Goal: Task Accomplishment & Management: Manage account settings

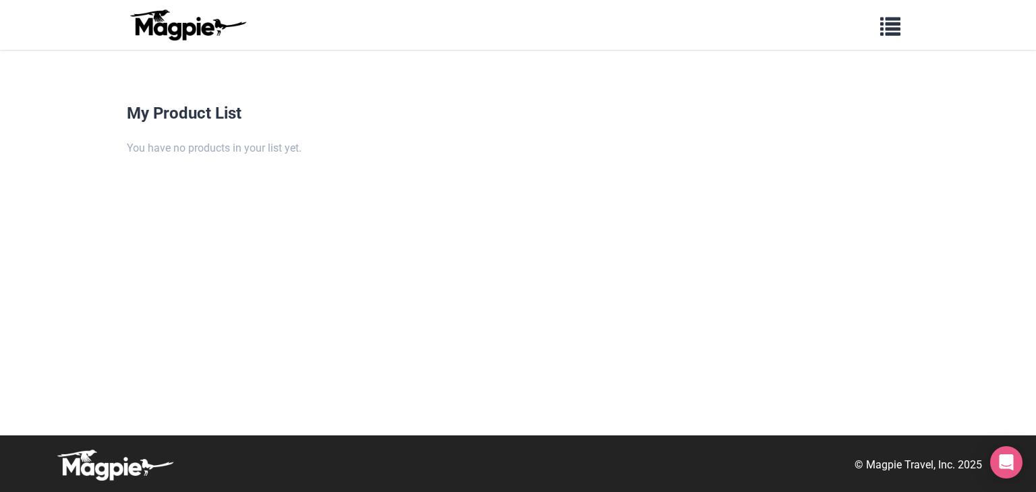
click at [175, 18] on img at bounding box center [187, 25] width 121 height 32
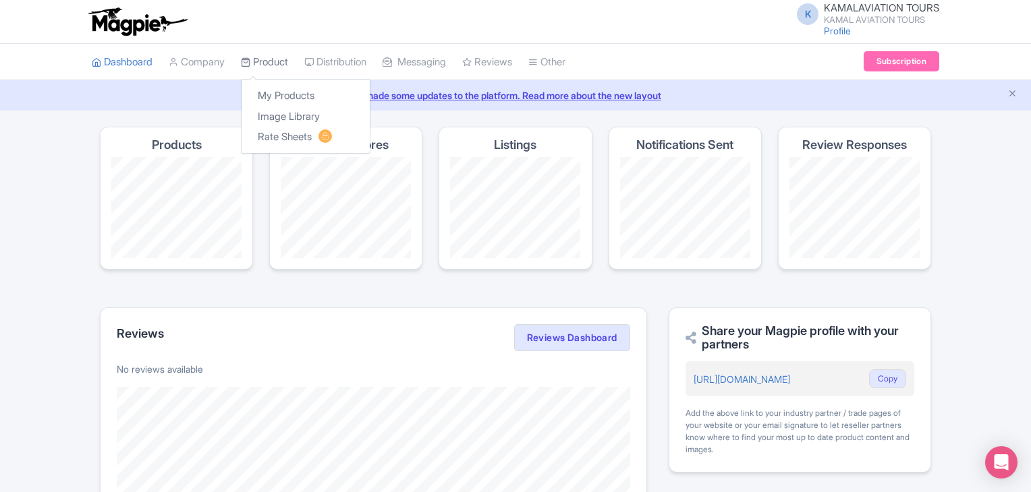
click at [260, 61] on link "Product" at bounding box center [264, 62] width 47 height 37
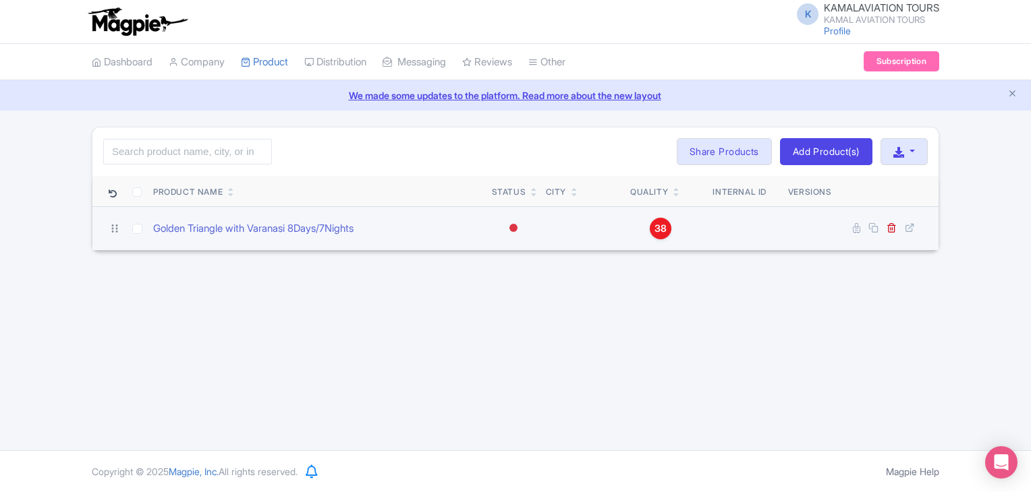
click at [610, 233] on td at bounding box center [582, 228] width 84 height 44
click at [609, 227] on td at bounding box center [582, 228] width 84 height 44
click at [252, 225] on link "Golden Triangle with Varanasi 8Days/7Nights" at bounding box center [253, 229] width 200 height 16
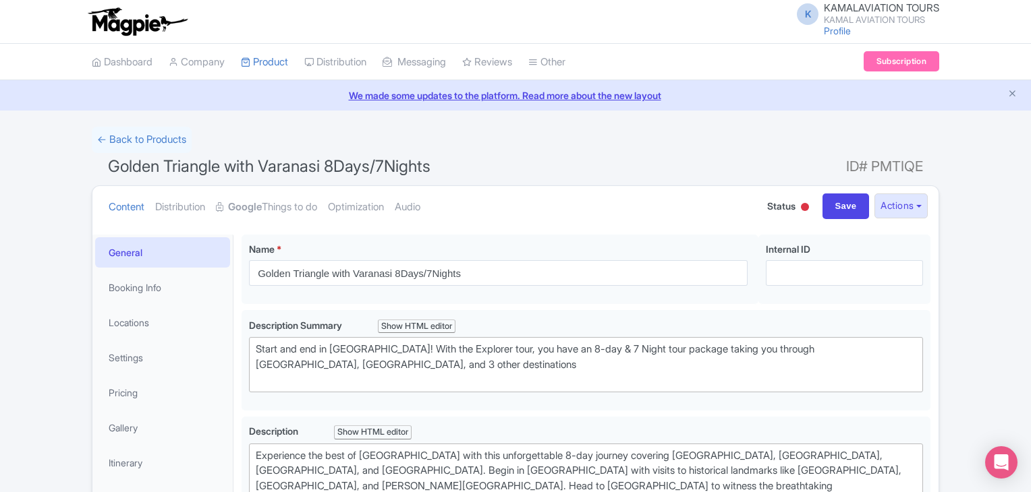
click at [801, 206] on div at bounding box center [805, 207] width 8 height 8
click at [770, 225] on div "Active" at bounding box center [771, 232] width 80 height 26
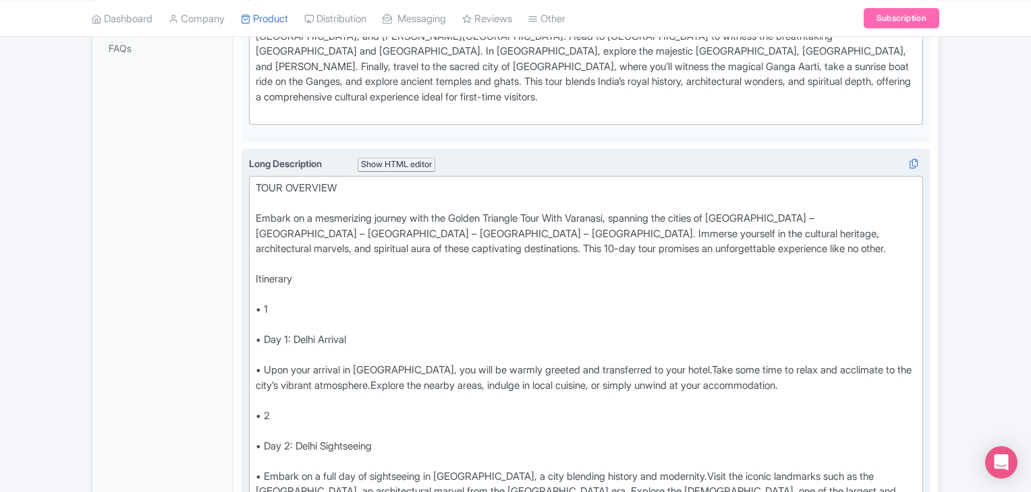
scroll to position [449, 0]
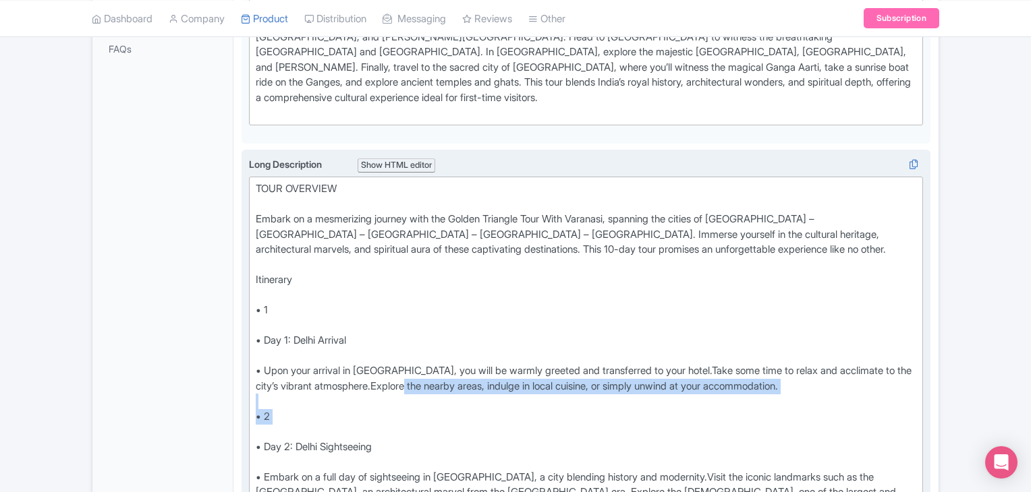
drag, startPoint x: 447, startPoint y: 349, endPoint x: 605, endPoint y: 399, distance: 165.7
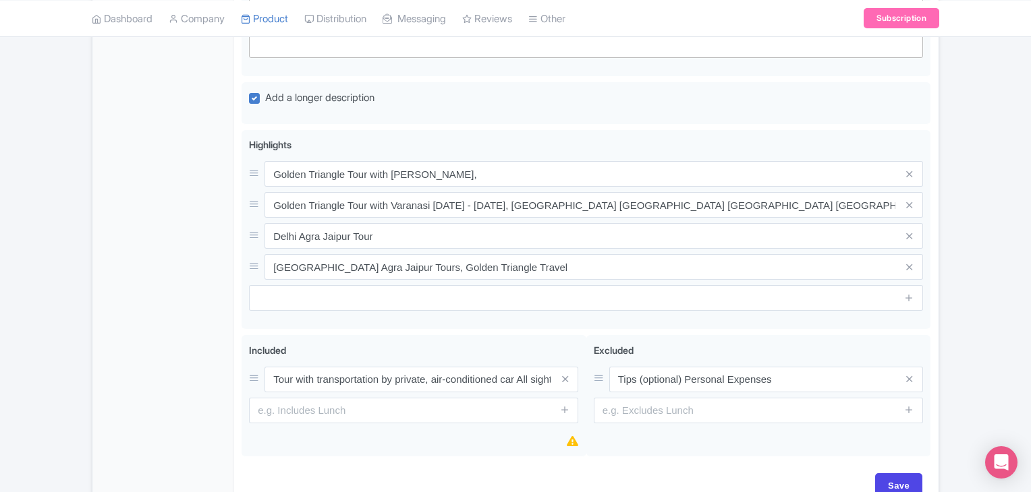
scroll to position [1926, 0]
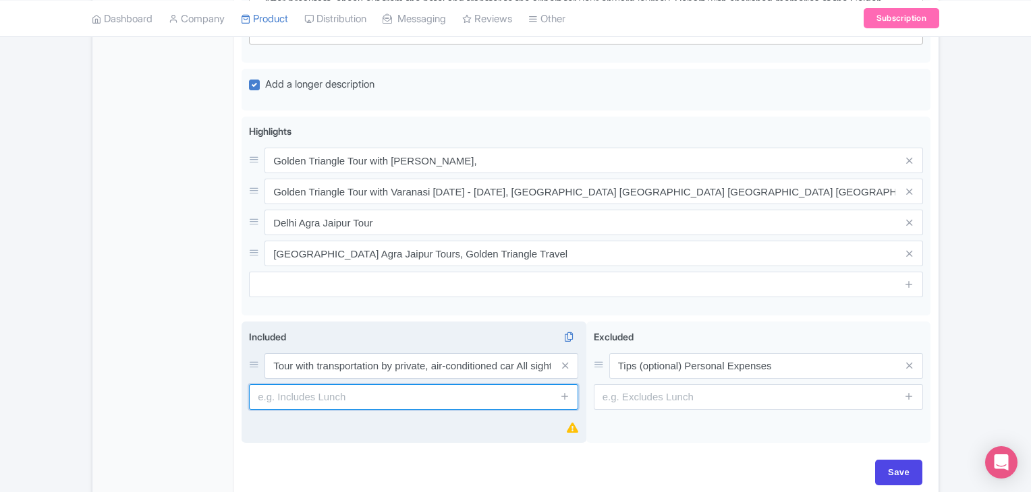
click at [362, 384] on input "text" at bounding box center [413, 397] width 329 height 26
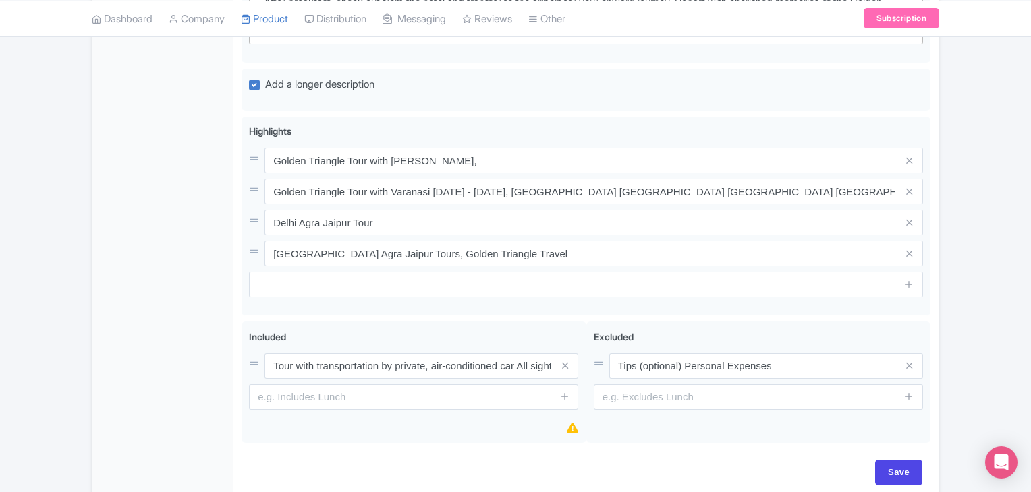
click at [882, 460] on input "Save" at bounding box center [898, 473] width 47 height 26
type input "Saving..."
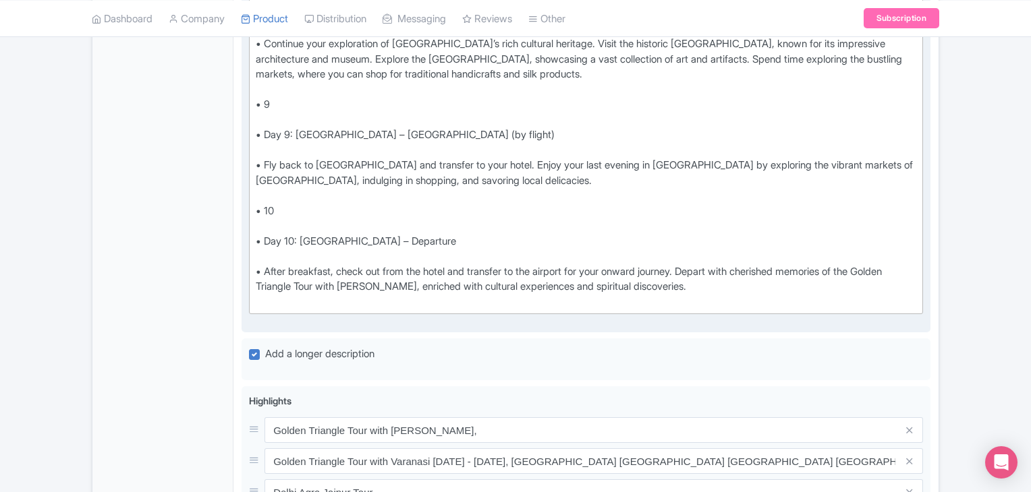
scroll to position [1537, 0]
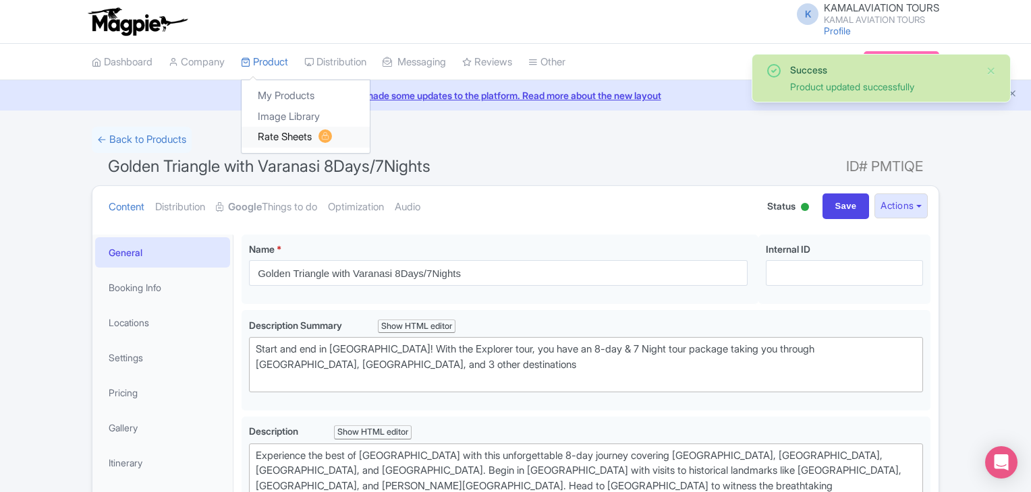
click at [286, 138] on link "Rate Sheets" at bounding box center [305, 137] width 128 height 21
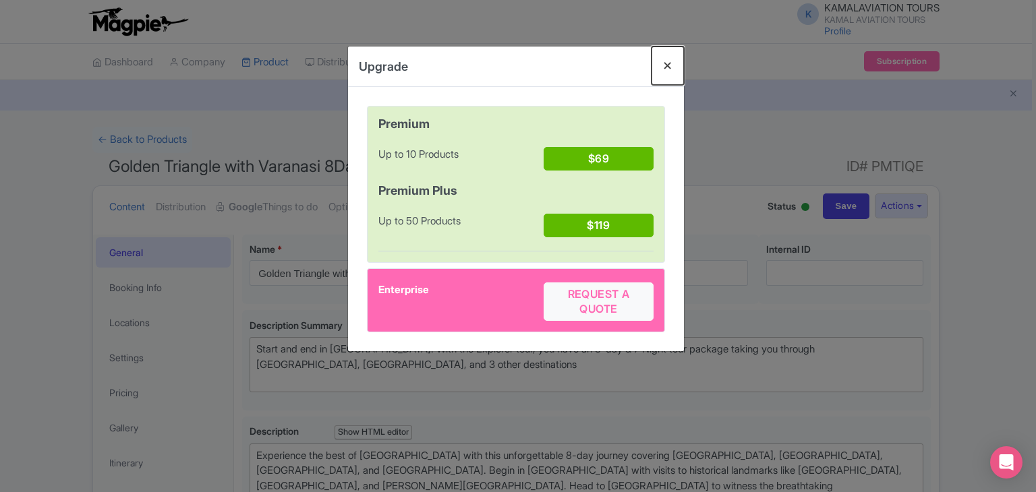
click at [672, 68] on button "Close" at bounding box center [668, 66] width 32 height 38
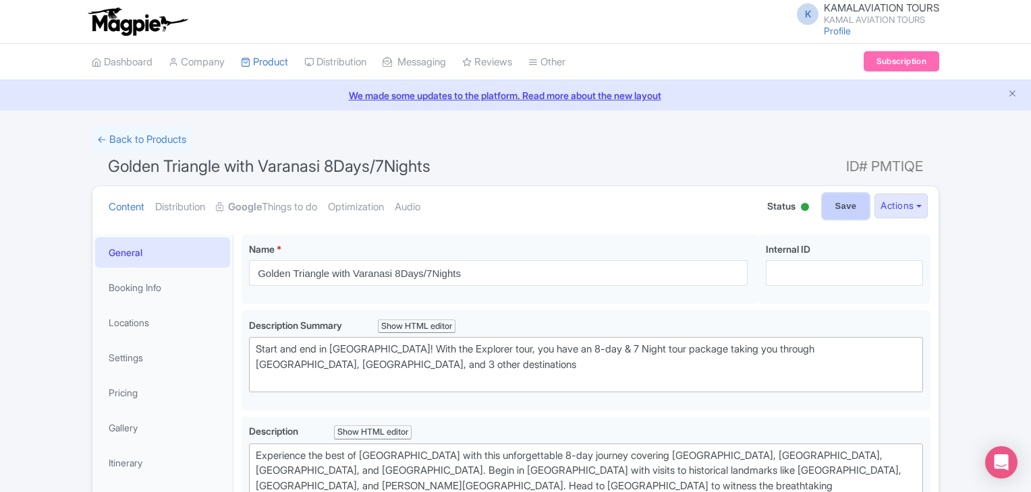
click at [853, 205] on input "Save" at bounding box center [845, 207] width 47 height 26
type input "Saving..."
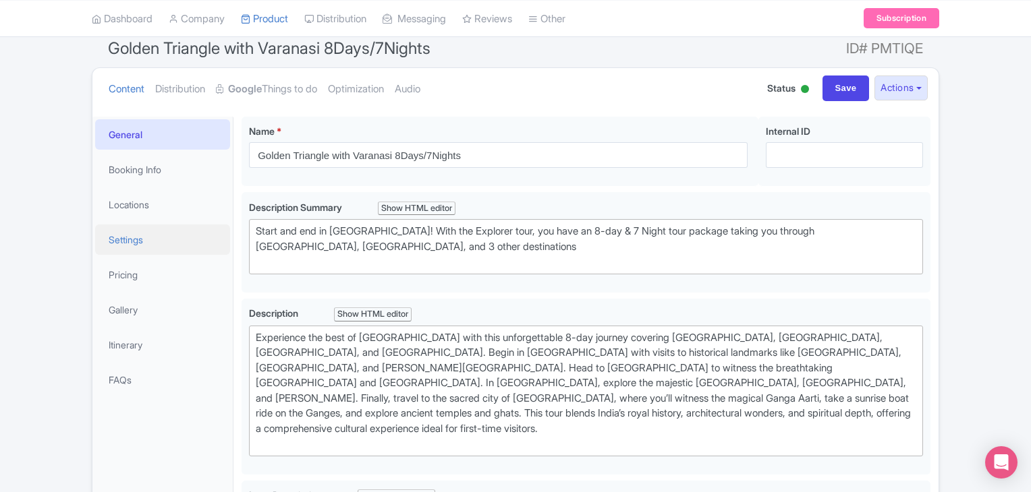
scroll to position [99, 0]
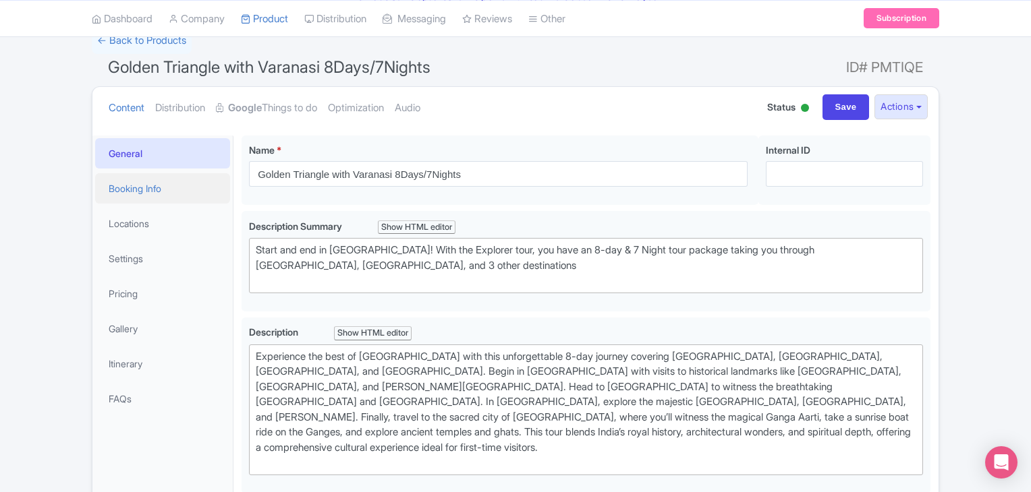
click at [135, 190] on link "Booking Info" at bounding box center [162, 188] width 135 height 30
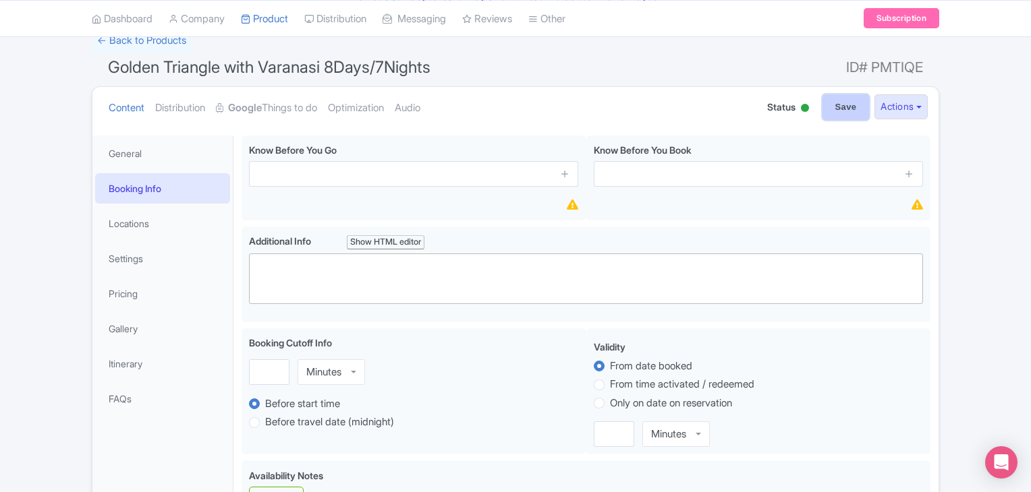
click at [836, 113] on input "Save" at bounding box center [845, 107] width 47 height 26
type input "Saving..."
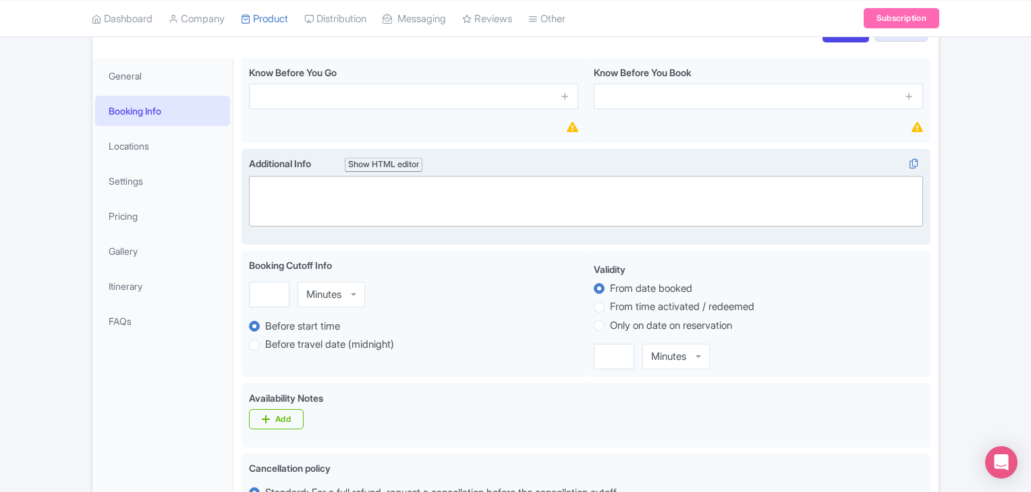
scroll to position [74, 0]
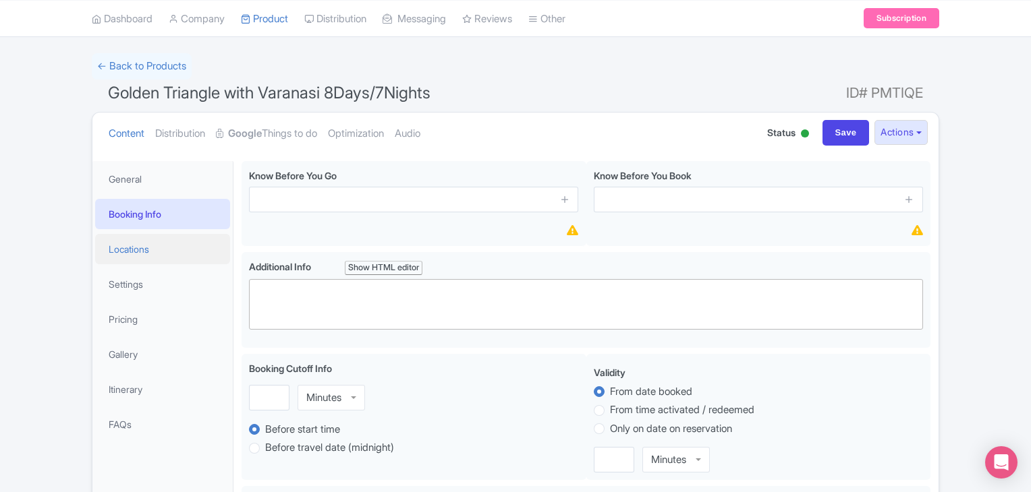
click at [127, 254] on link "Locations" at bounding box center [162, 249] width 135 height 30
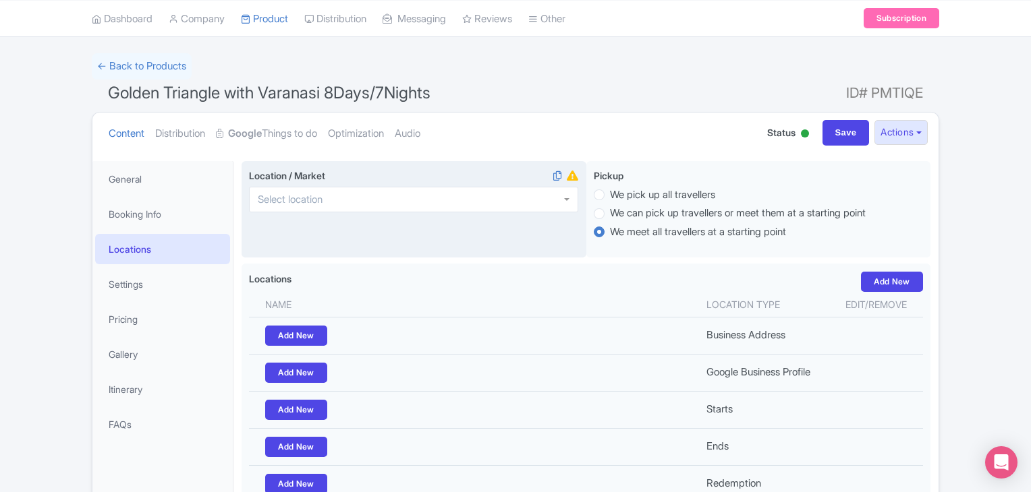
click at [373, 202] on div at bounding box center [413, 200] width 329 height 26
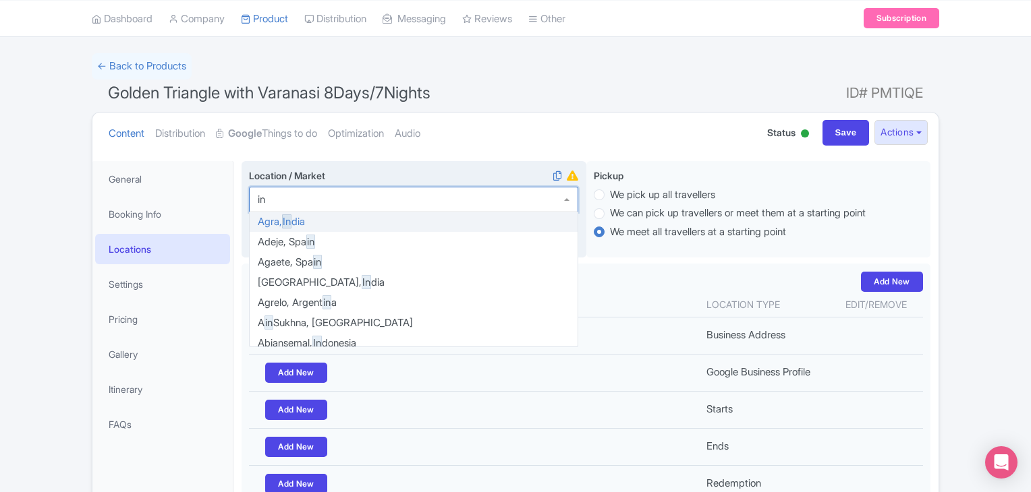
type input "ind"
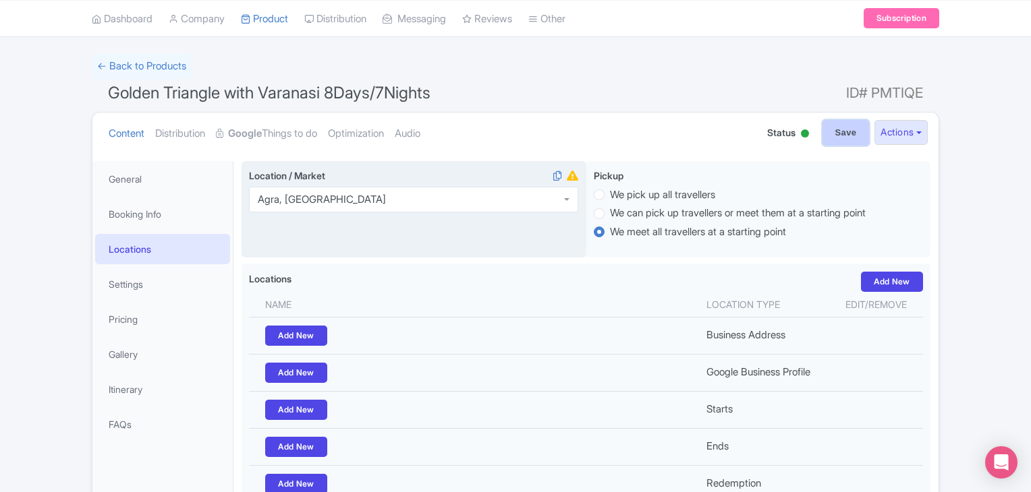
click at [833, 130] on input "Save" at bounding box center [845, 133] width 47 height 26
type input "Saving..."
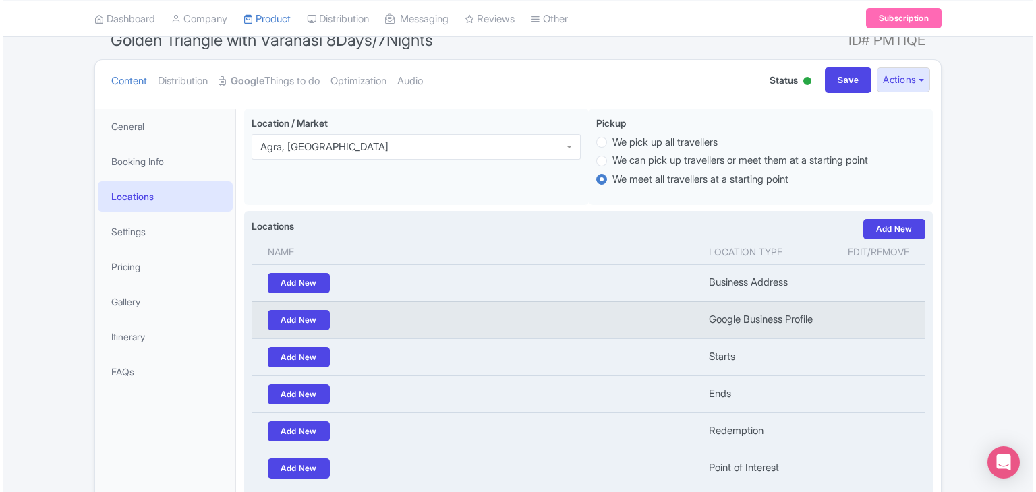
scroll to position [144, 0]
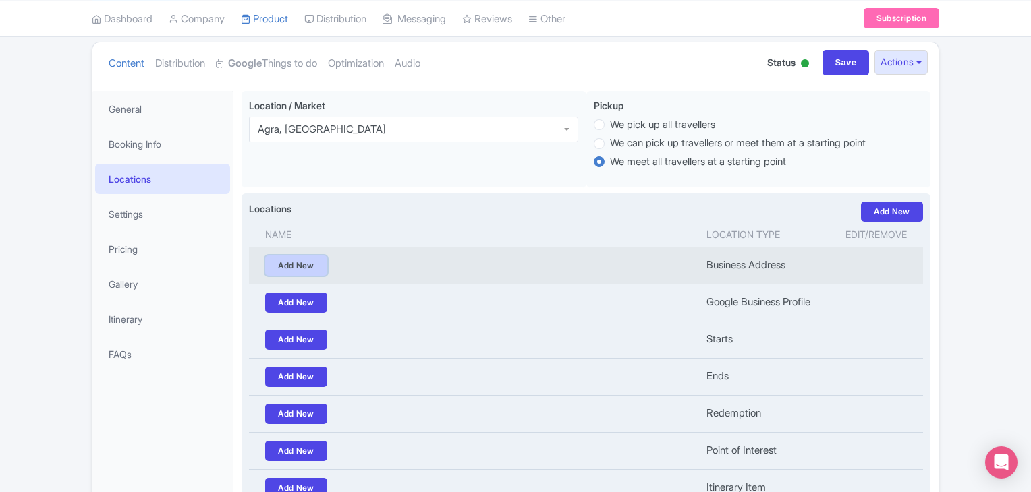
click at [305, 265] on link "Add New" at bounding box center [296, 266] width 62 height 20
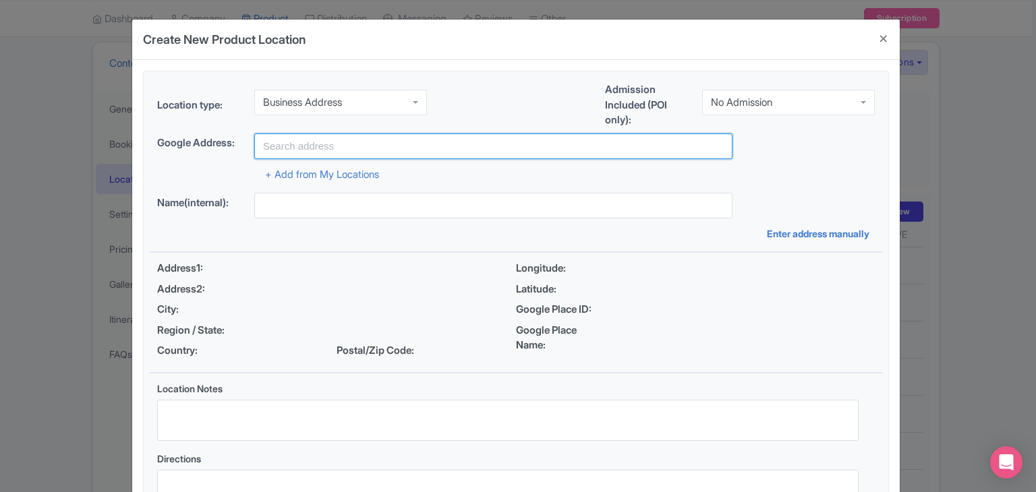
click at [353, 149] on input "text" at bounding box center [493, 147] width 478 height 26
type input "P 23 Taj Nagari Phase 1, Near Shilpgram, Tajganj, Agra"
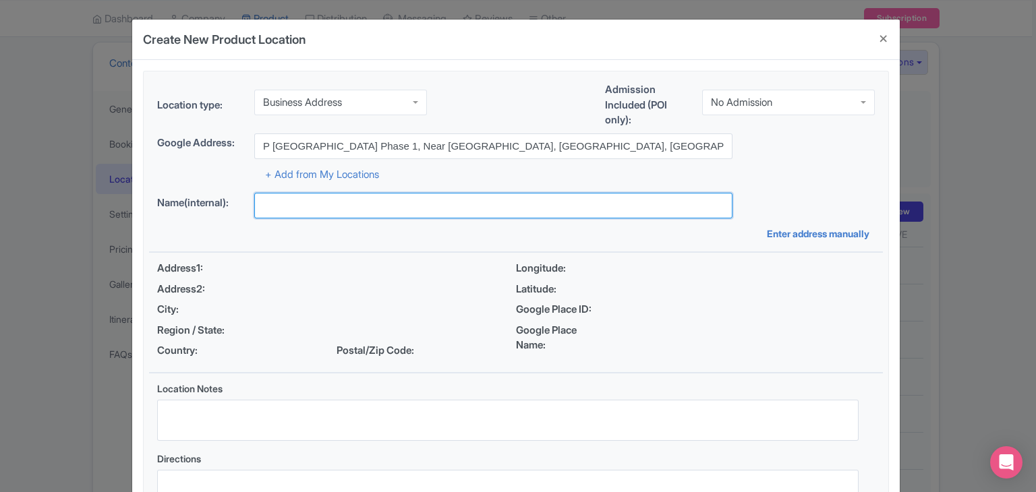
type input "KAMALAVIATION TOURS"
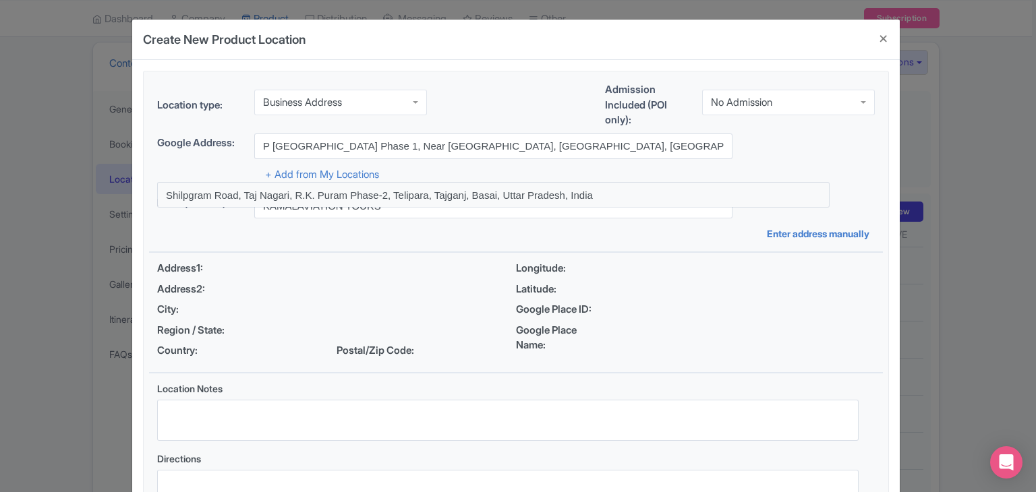
click at [254, 237] on div "Name(internal): KAMALAVIATION TOURS Enter address manually" at bounding box center [516, 217] width 734 height 48
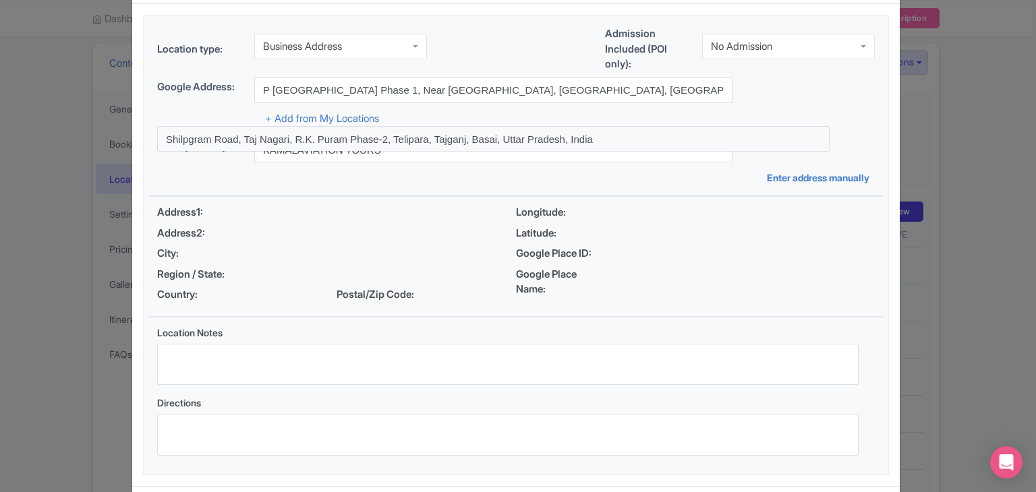
scroll to position [0, 0]
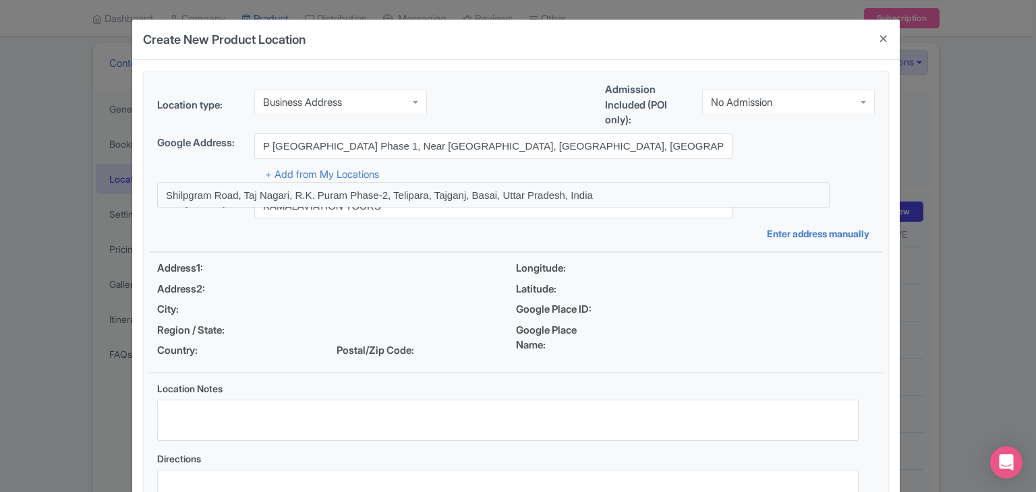
click at [799, 99] on div "No Admission" at bounding box center [788, 103] width 173 height 26
click at [799, 102] on div "No Admission" at bounding box center [788, 100] width 173 height 26
click at [470, 90] on div "Location type: Business Address Business Address Admission Included (POI only):…" at bounding box center [516, 107] width 734 height 51
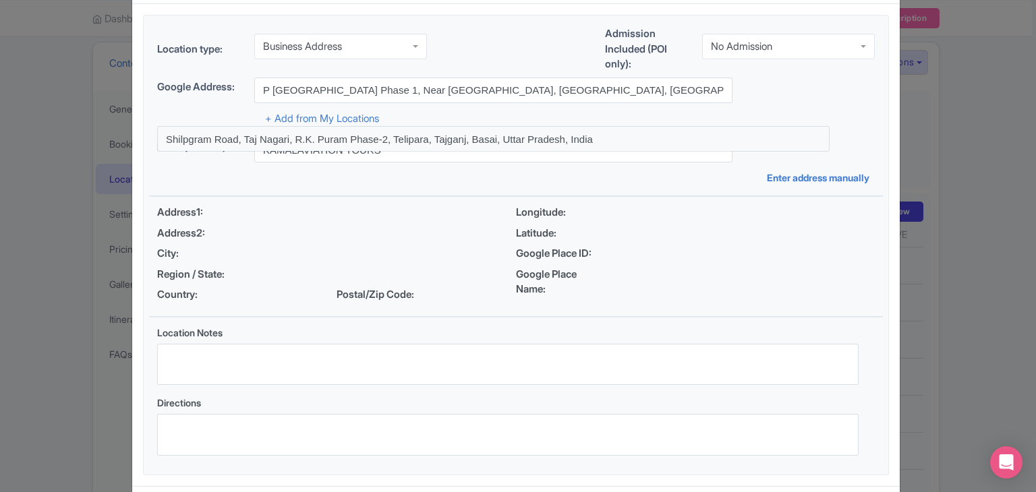
scroll to position [117, 0]
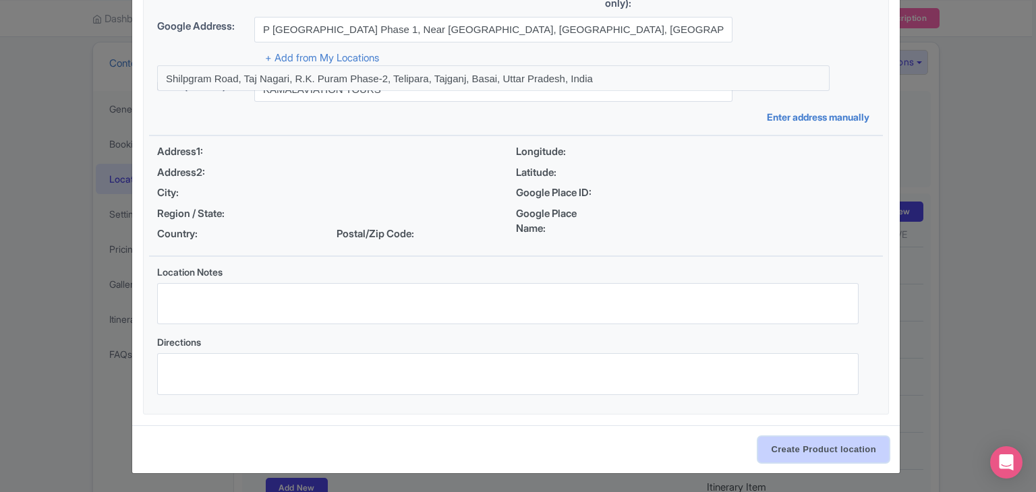
click at [791, 438] on input "Create Product location" at bounding box center [823, 450] width 131 height 26
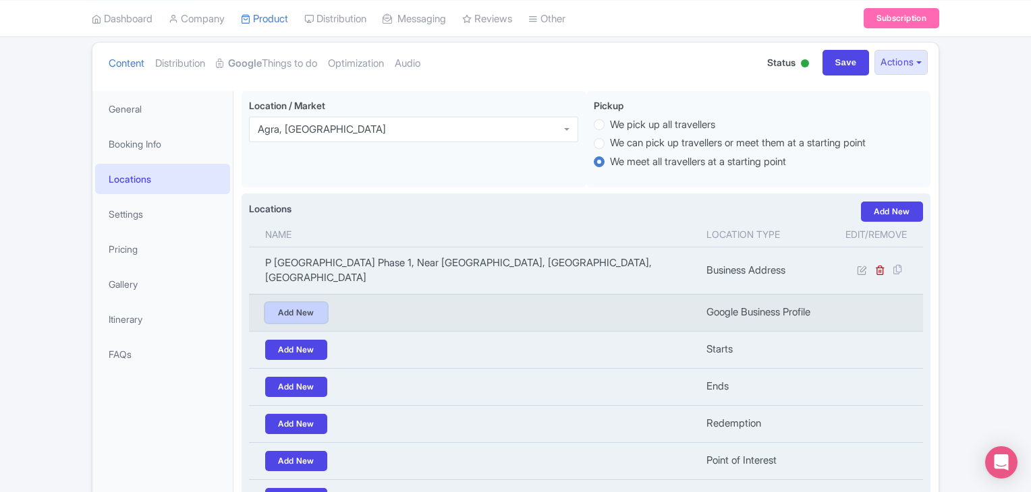
click at [295, 303] on link "Add New" at bounding box center [296, 313] width 62 height 20
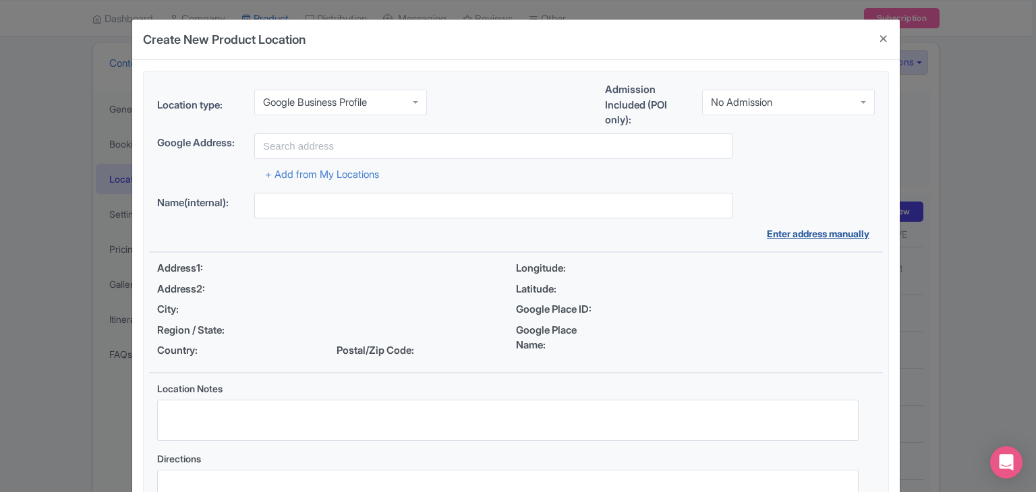
click at [781, 235] on link "Enter address manually" at bounding box center [821, 234] width 108 height 14
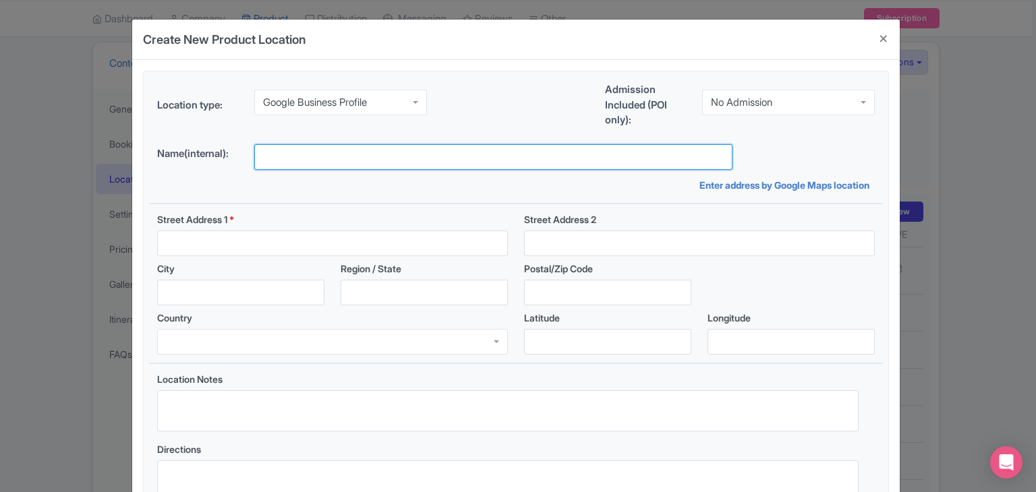
click at [305, 165] on input "text" at bounding box center [493, 157] width 478 height 26
type input "KAMALAVIATION TOURS"
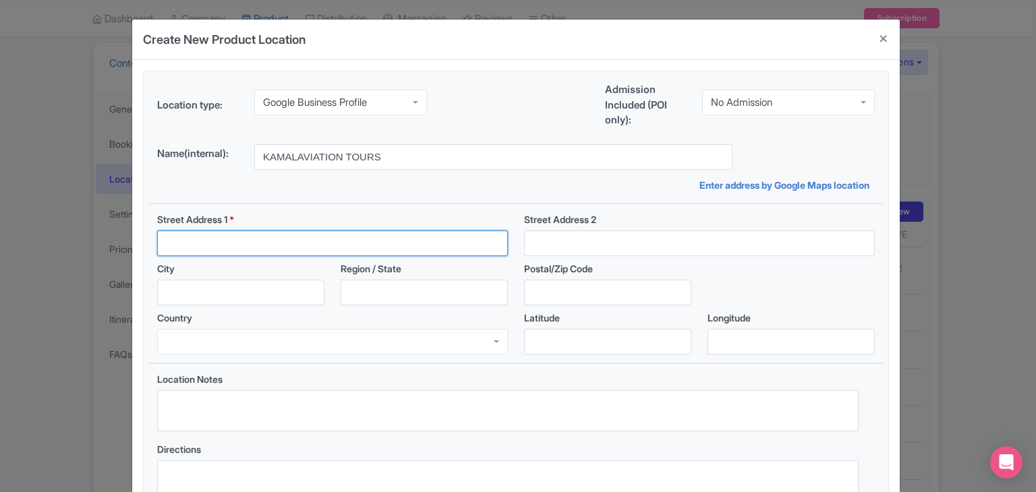
type input "P 23 Taj Nagari Phase 1, Near Shilpgram, Tajganj, Agra"
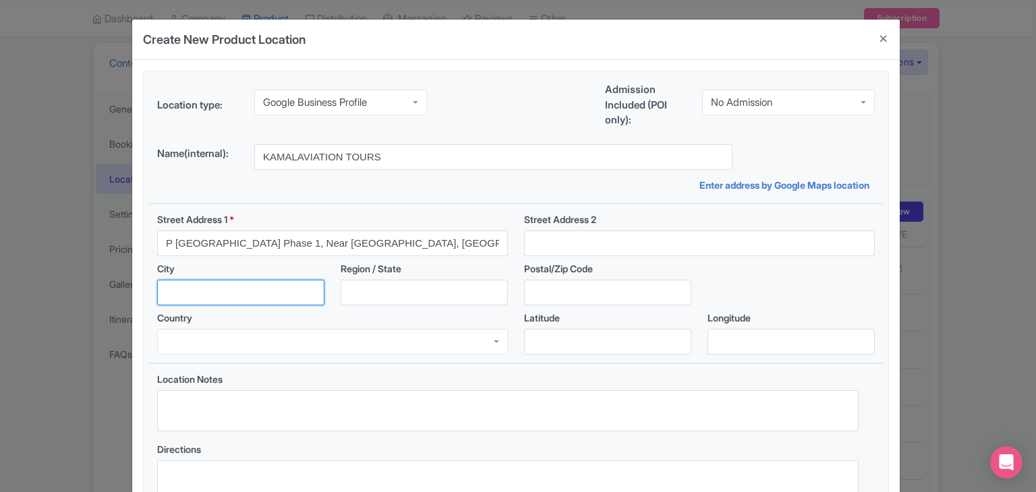
type input "AGRA"
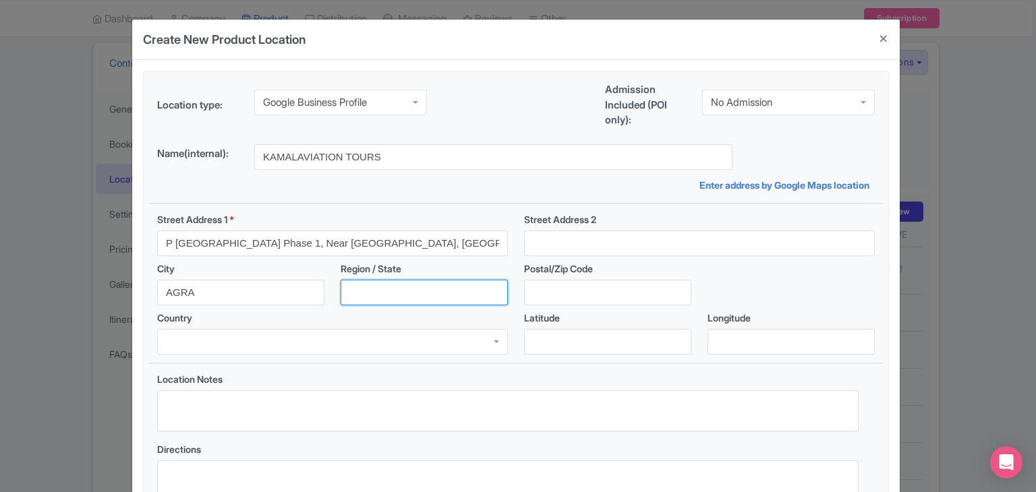
type input "Uttar Pradesh"
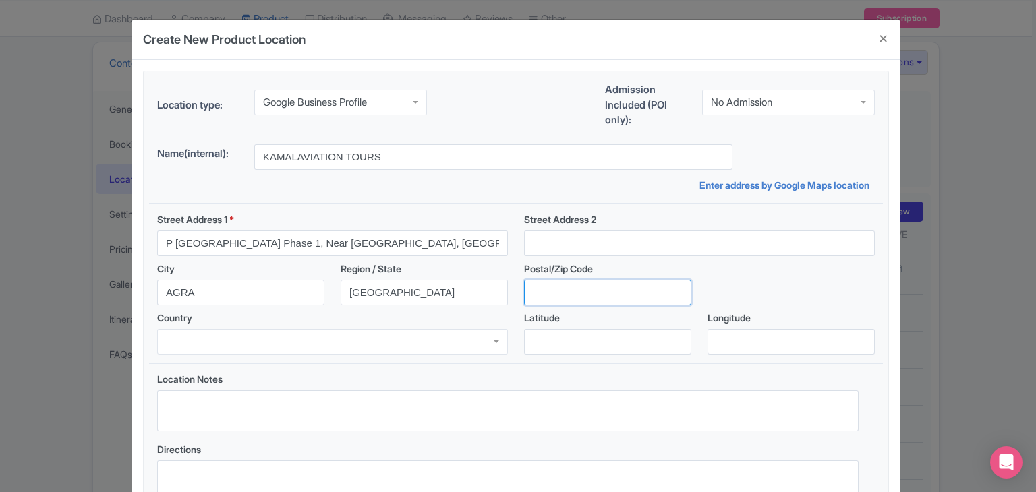
type input "282004"
type input "India"
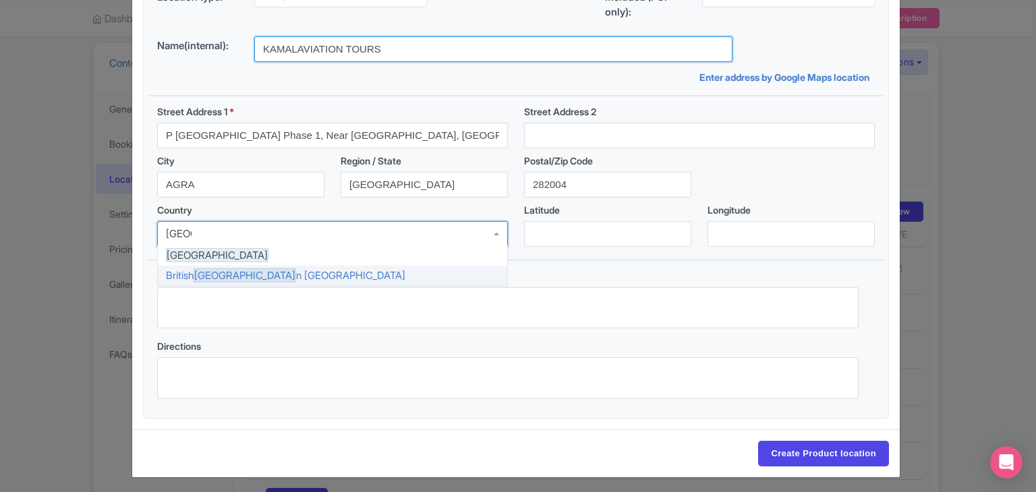
scroll to position [113, 0]
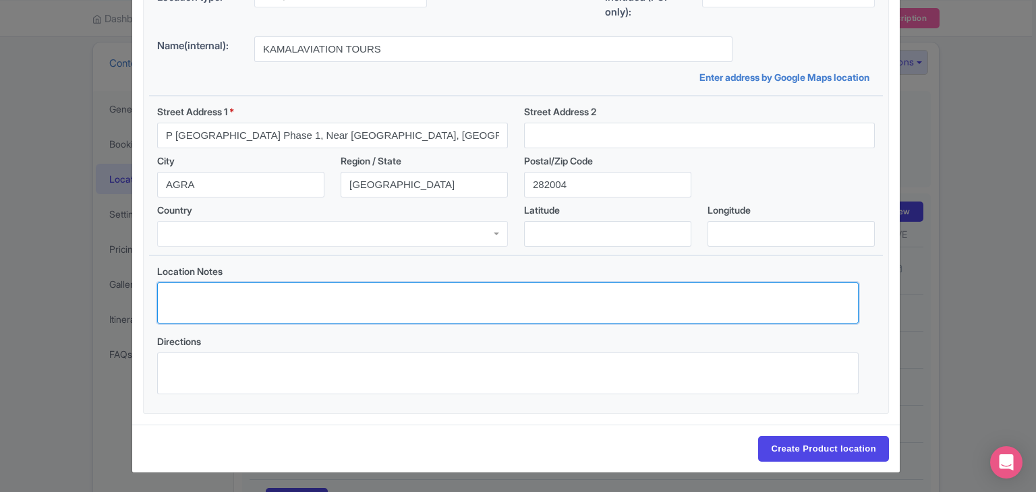
click at [202, 315] on textarea "Location Notes" at bounding box center [507, 304] width 701 height 42
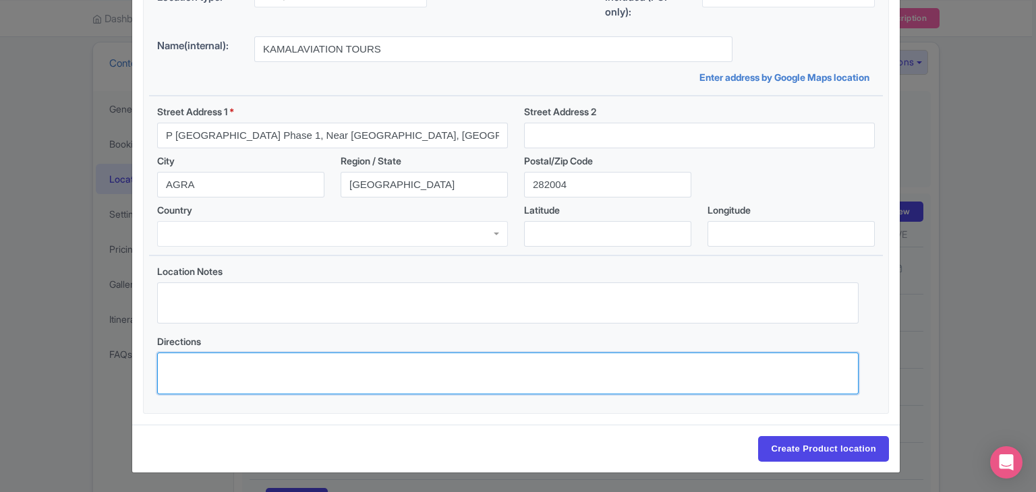
click at [227, 373] on textarea "Directions" at bounding box center [507, 374] width 701 height 42
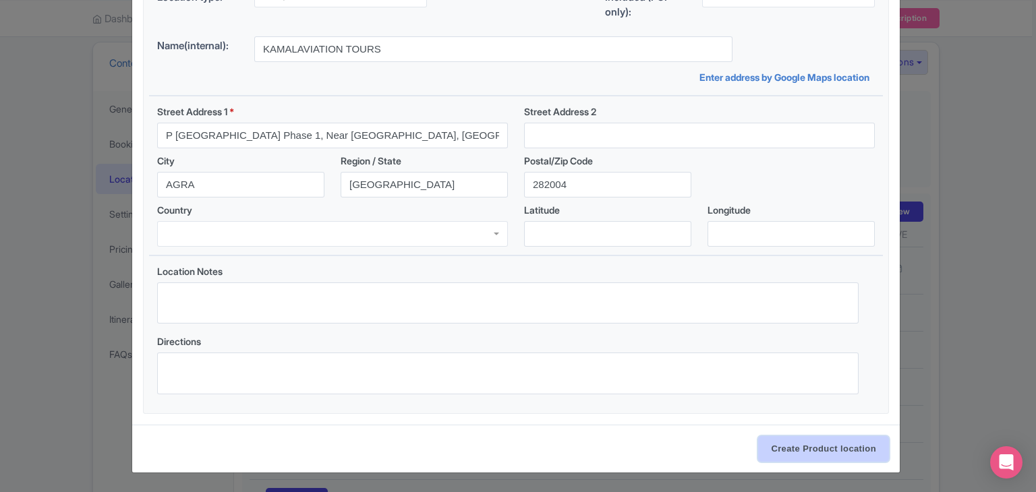
click at [820, 459] on input "Create Product location" at bounding box center [823, 449] width 131 height 26
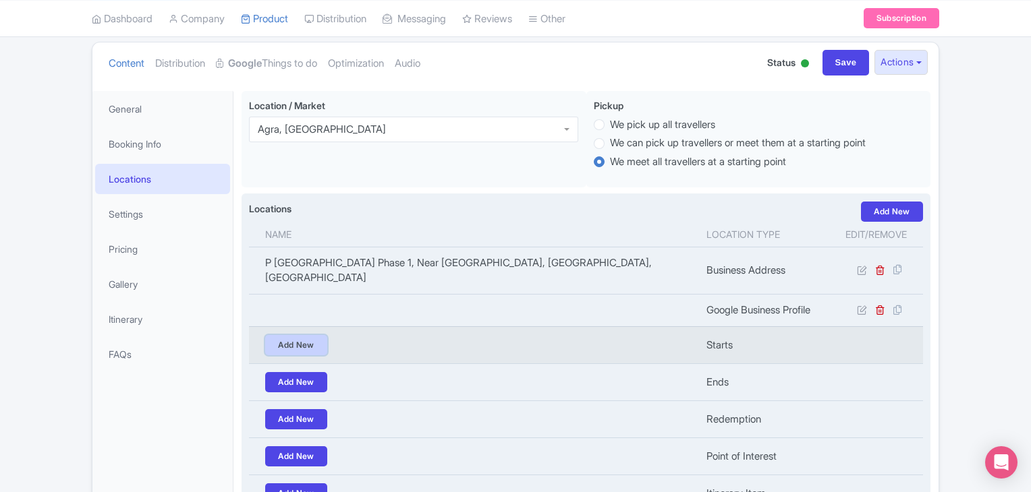
click at [308, 335] on link "Add New" at bounding box center [296, 345] width 62 height 20
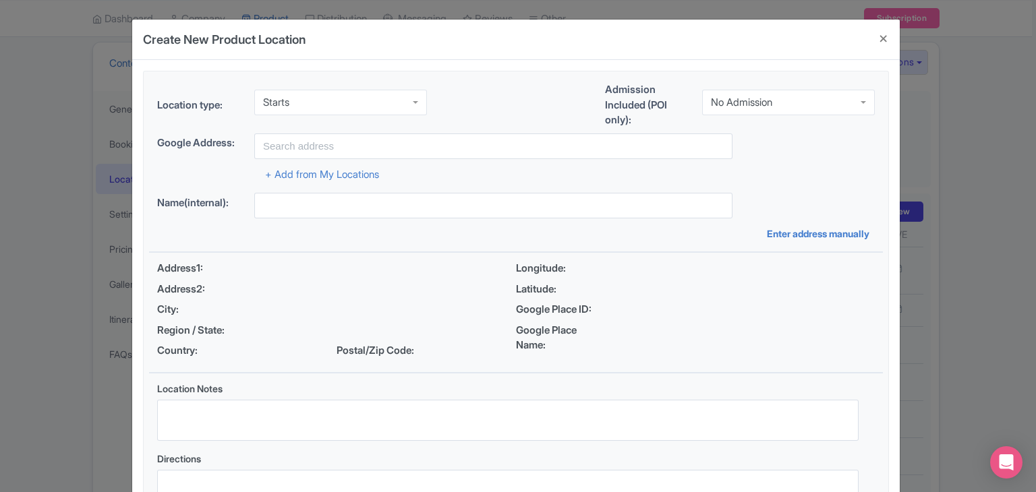
click at [314, 105] on div "Starts" at bounding box center [340, 103] width 173 height 26
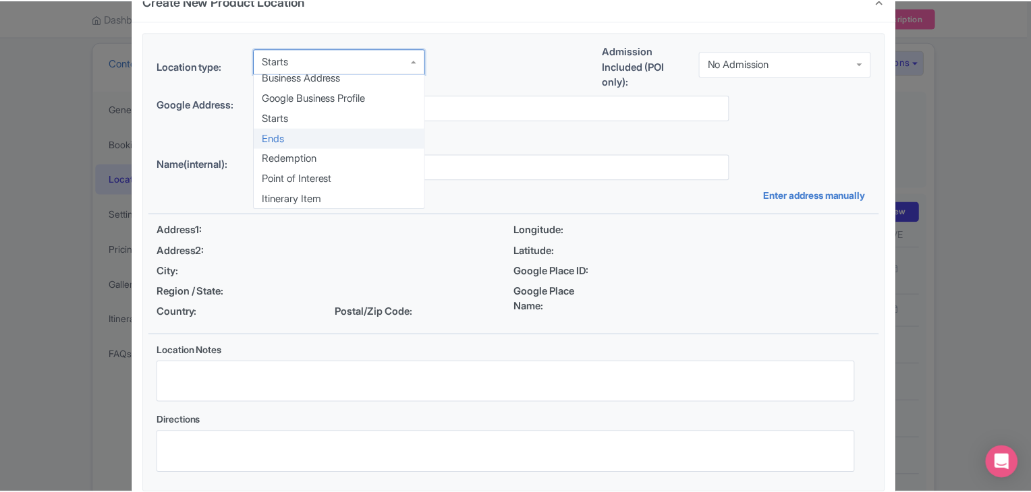
scroll to position [90, 0]
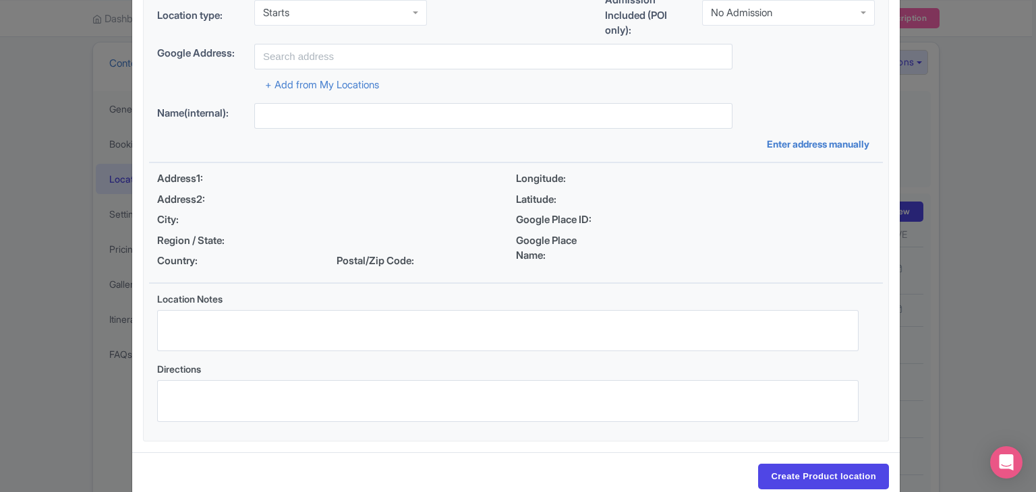
click at [56, 276] on div "Create New Product Location Location type: Starts Starts Business Address Googl…" at bounding box center [518, 246] width 1036 height 492
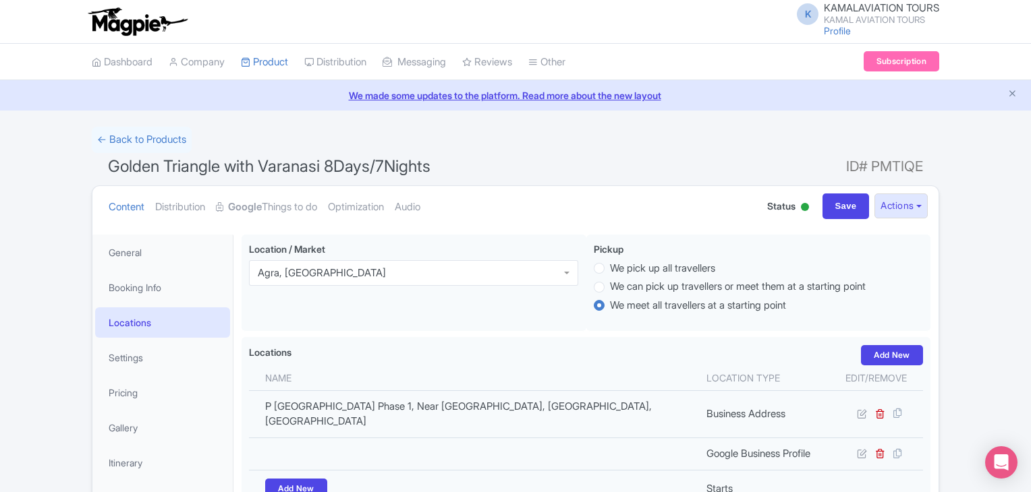
scroll to position [0, 0]
click at [135, 63] on link "Dashboard" at bounding box center [122, 62] width 61 height 37
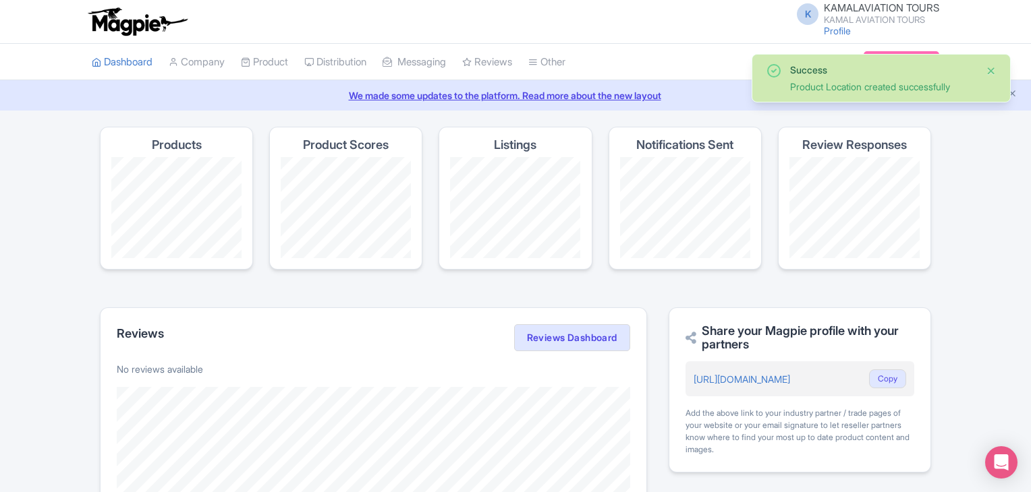
click at [989, 71] on button "Close" at bounding box center [990, 71] width 11 height 16
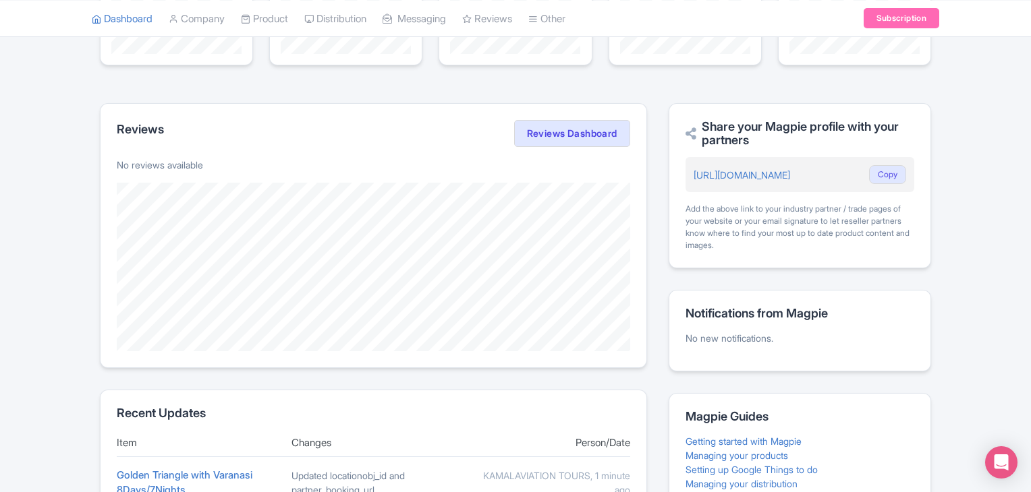
scroll to position [188, 0]
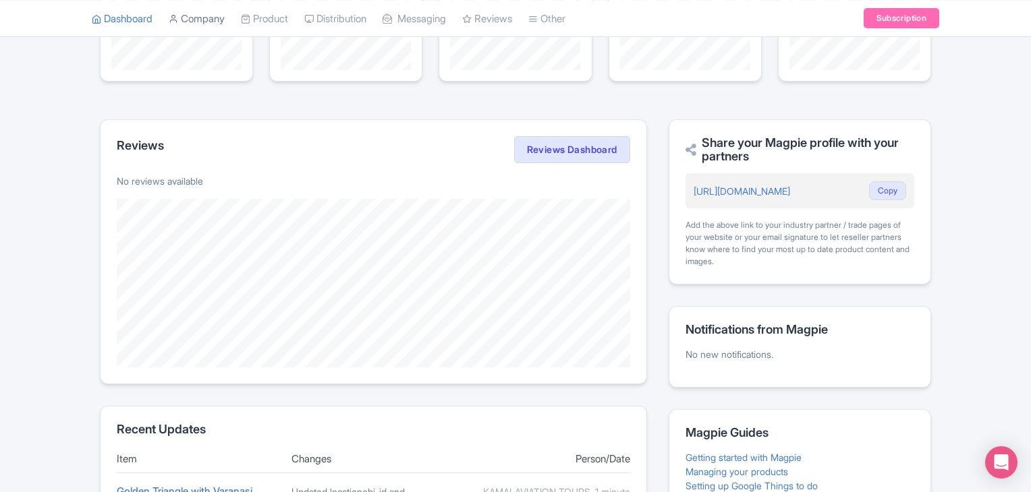
click at [219, 13] on link "Company" at bounding box center [197, 18] width 56 height 37
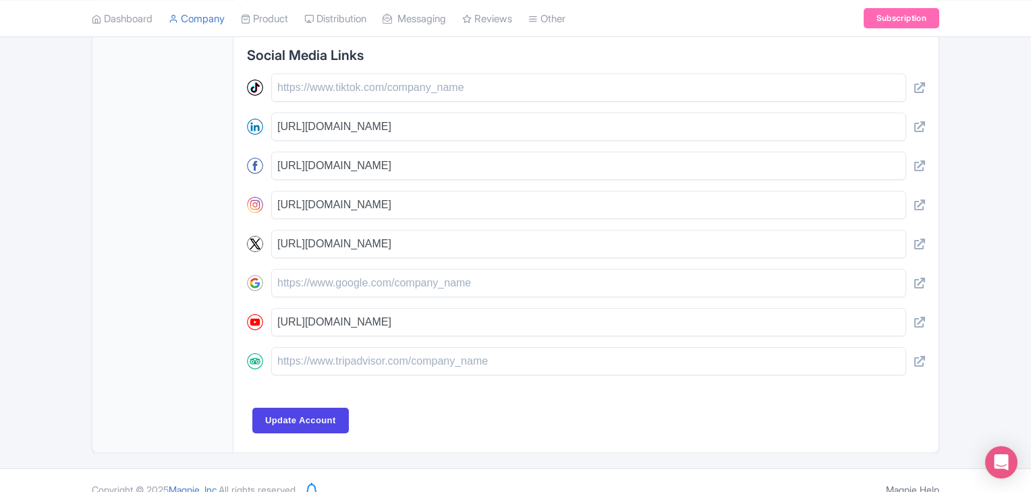
scroll to position [827, 0]
click at [323, 410] on input "Update Account" at bounding box center [300, 420] width 96 height 26
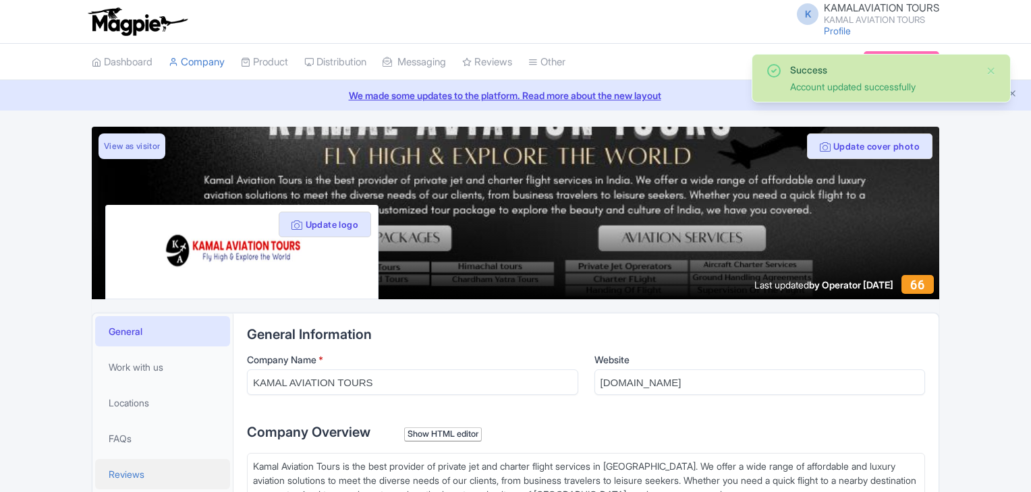
scroll to position [192, 0]
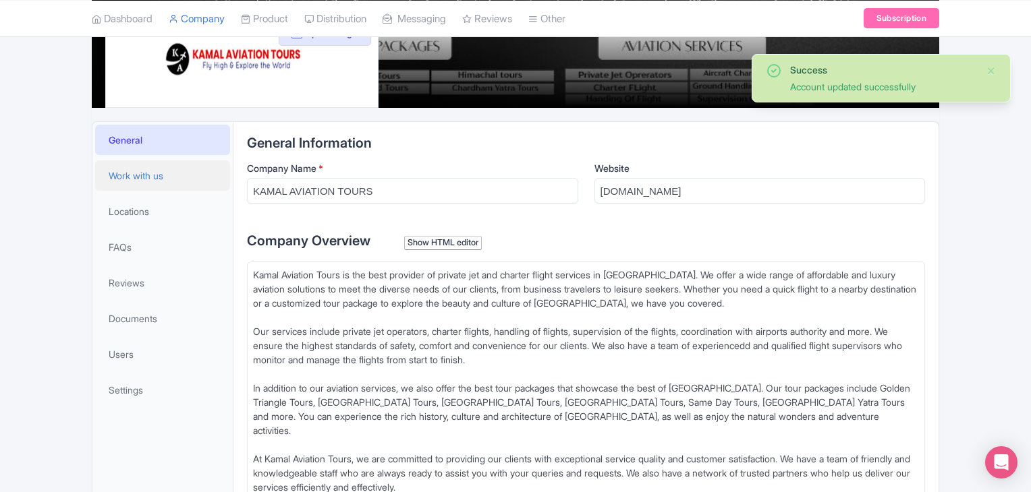
click at [137, 176] on span "Work with us" at bounding box center [136, 176] width 55 height 14
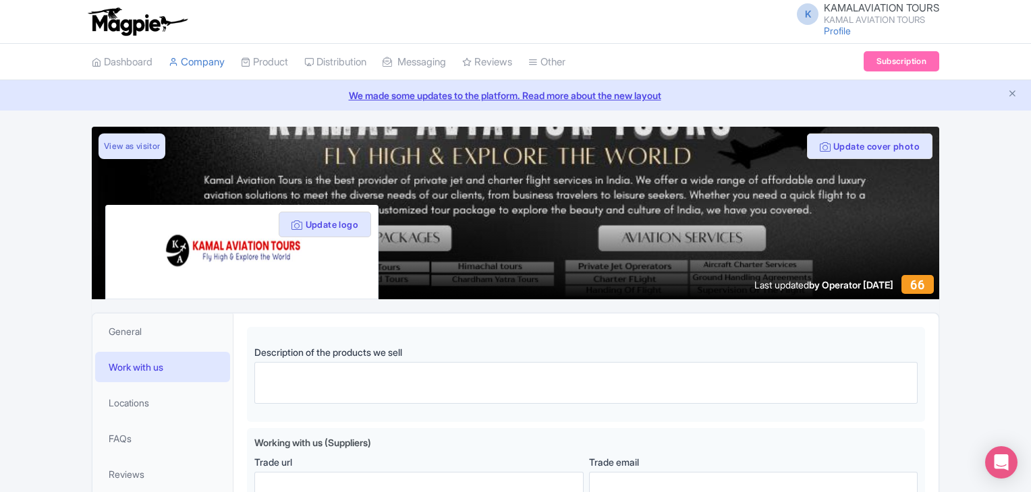
click at [1014, 94] on icon "Close announcement" at bounding box center [1012, 93] width 10 height 10
